Goal: Transaction & Acquisition: Purchase product/service

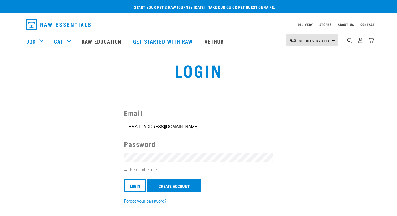
drag, startPoint x: 380, startPoint y: 16, endPoint x: 233, endPoint y: 13, distance: 147.4
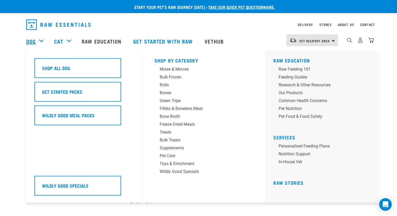
click at [32, 39] on link "Dog" at bounding box center [30, 41] width 9 height 8
click at [171, 69] on div "Mixes & Minces" at bounding box center [201, 69] width 82 height 6
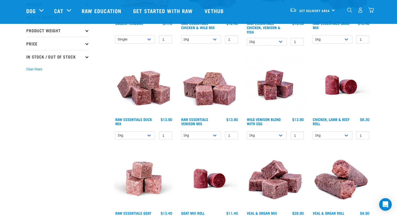
scroll to position [126, 0]
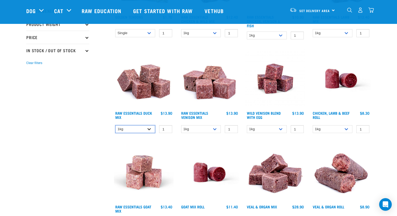
click at [147, 130] on select "1kg 3kg" at bounding box center [135, 129] width 40 height 8
click at [115, 125] on select "1kg 3kg" at bounding box center [135, 129] width 40 height 8
click at [145, 129] on select "1kg 3kg" at bounding box center [135, 129] width 40 height 8
select select "442097"
click at [115, 125] on select "1kg 3kg" at bounding box center [135, 129] width 40 height 8
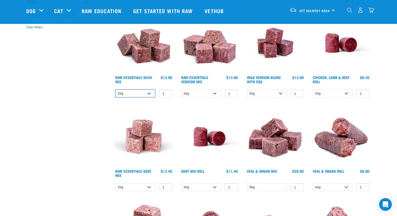
scroll to position [163, 0]
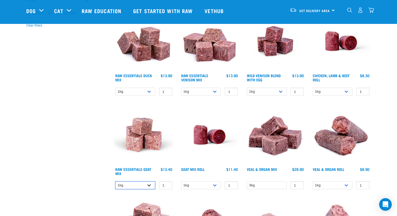
click at [147, 187] on select "1kg 3kg Bulk (10kg)" at bounding box center [135, 186] width 40 height 8
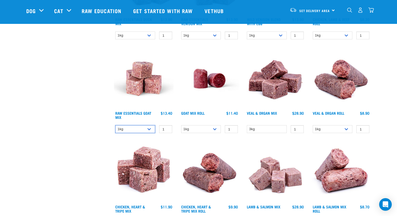
scroll to position [226, 0]
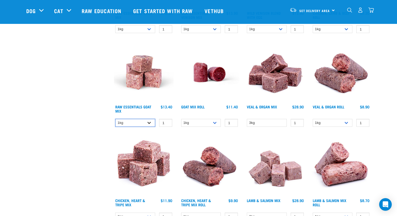
click at [144, 121] on select "1kg 3kg Bulk (10kg)" at bounding box center [135, 123] width 40 height 8
click at [115, 119] on select "1kg 3kg Bulk (10kg)" at bounding box center [135, 123] width 40 height 8
click at [136, 122] on select "1kg 3kg Bulk (10kg)" at bounding box center [135, 123] width 40 height 8
select select "337218"
click at [115, 119] on select "1kg 3kg Bulk (10kg)" at bounding box center [135, 123] width 40 height 8
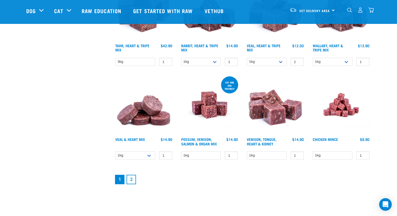
scroll to position [666, 0]
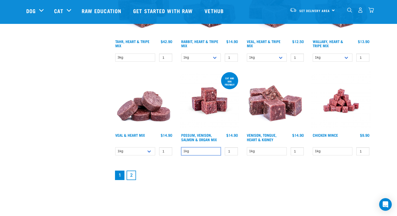
click at [209, 152] on select "1kg" at bounding box center [201, 151] width 40 height 8
click at [181, 147] on select "1kg" at bounding box center [201, 151] width 40 height 8
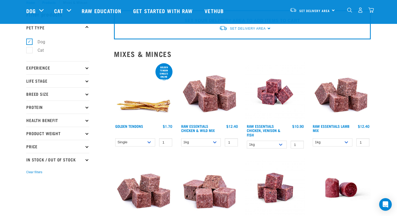
scroll to position [0, 0]
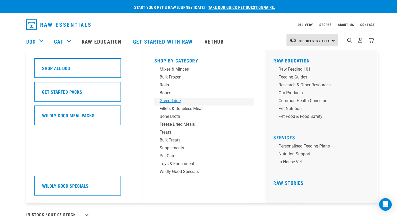
click at [173, 101] on div "Green Tripe" at bounding box center [201, 101] width 82 height 6
